Goal: Browse casually: Explore the website without a specific task or goal

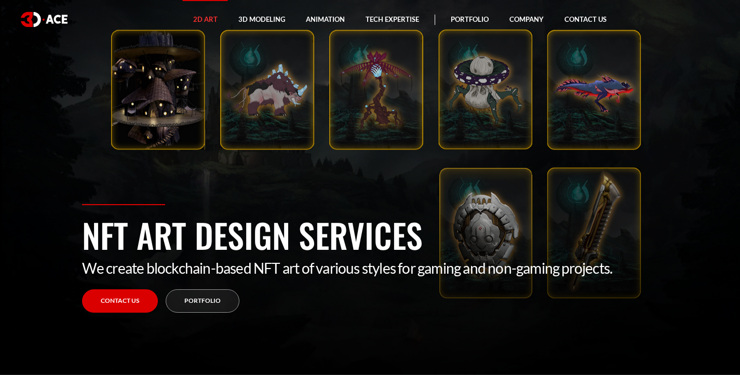
click at [242, 104] on section "NFT Art Design Services We create blockchain-based NFT art of various styles fo…" at bounding box center [370, 187] width 740 height 375
click at [219, 306] on link "Portfolio" at bounding box center [203, 300] width 74 height 23
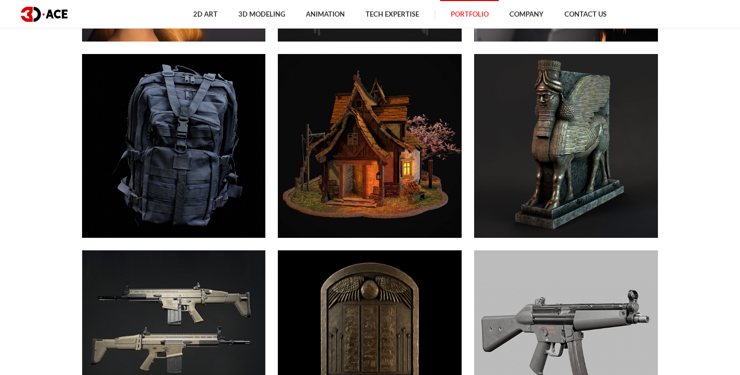
scroll to position [2059, 0]
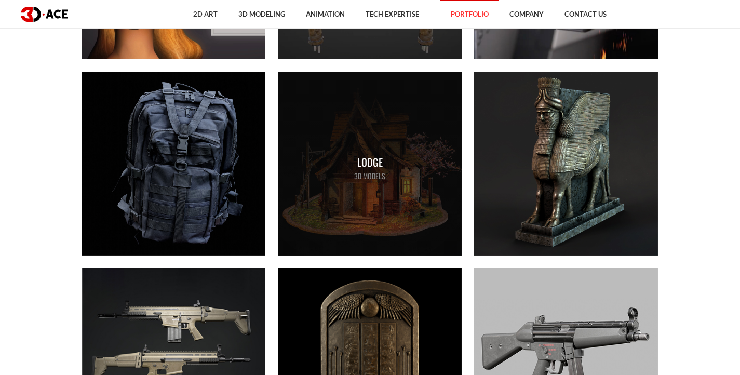
click at [334, 191] on div "Lodge 3D MODELS" at bounding box center [370, 164] width 184 height 184
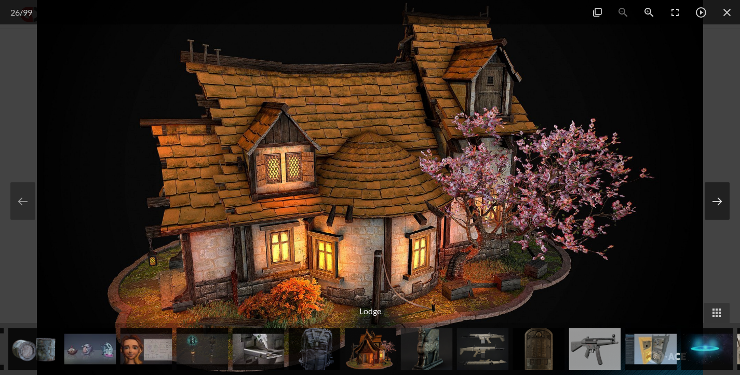
click at [721, 203] on button at bounding box center [717, 200] width 25 height 37
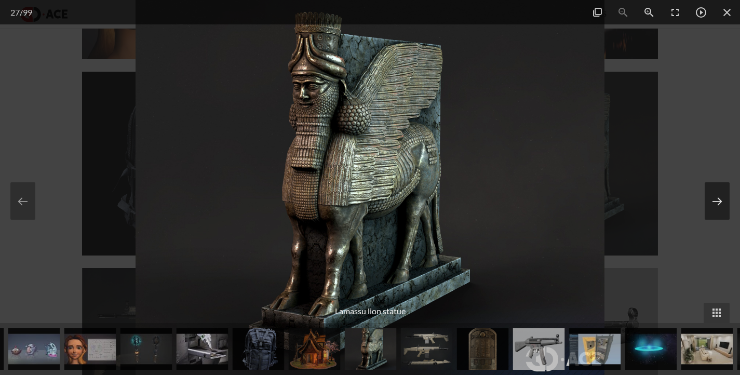
click at [722, 204] on button at bounding box center [717, 200] width 25 height 37
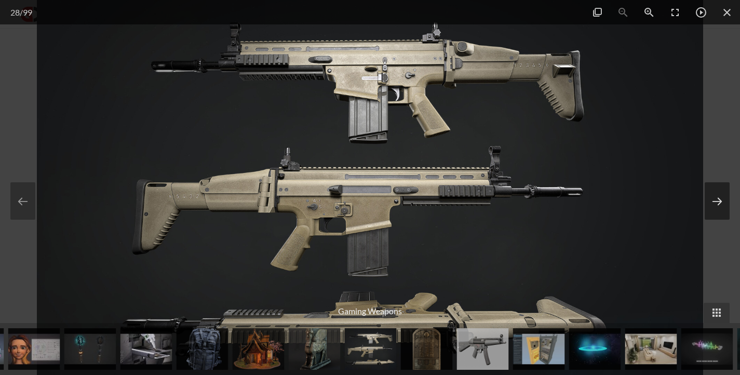
click at [722, 204] on button at bounding box center [717, 200] width 25 height 37
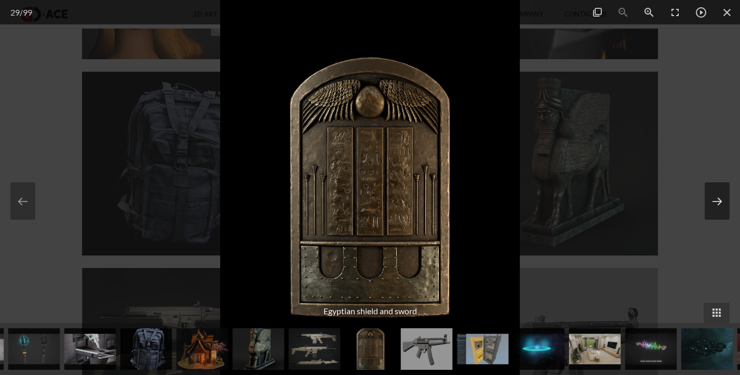
click at [722, 204] on button at bounding box center [717, 200] width 25 height 37
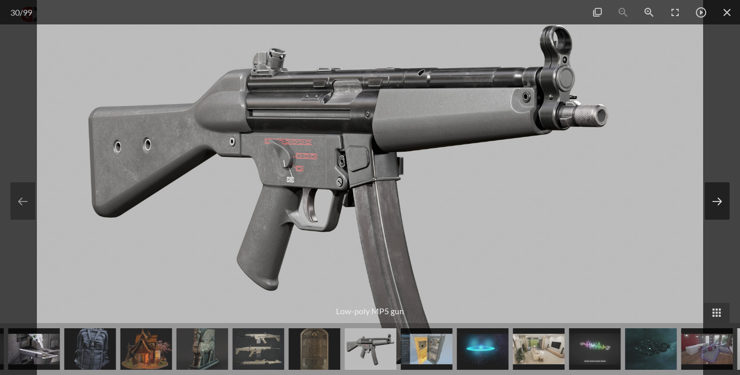
click at [722, 204] on button at bounding box center [717, 200] width 25 height 37
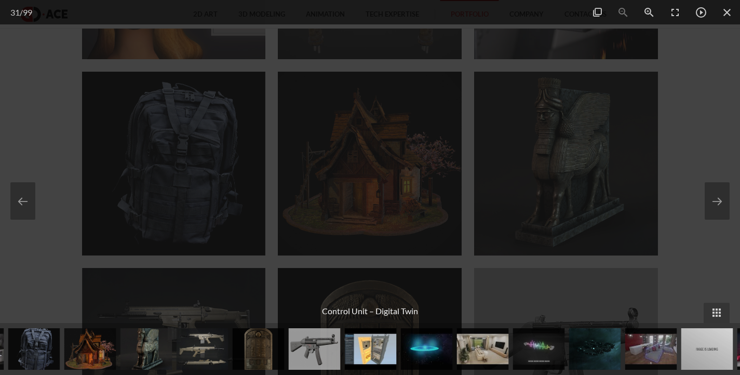
click at [695, 154] on div at bounding box center [370, 187] width 740 height 375
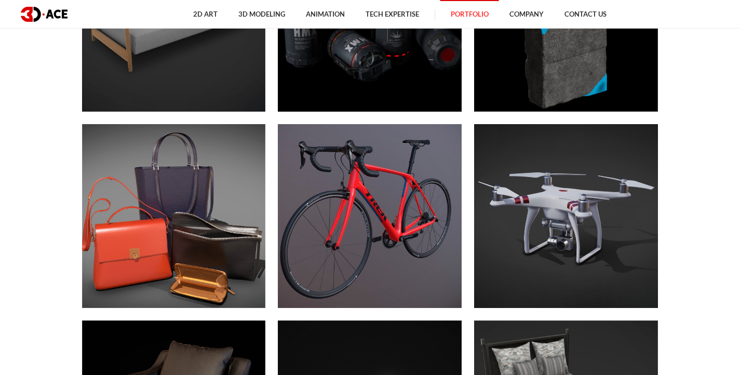
scroll to position [3579, 0]
